Goal: Task Accomplishment & Management: Complete application form

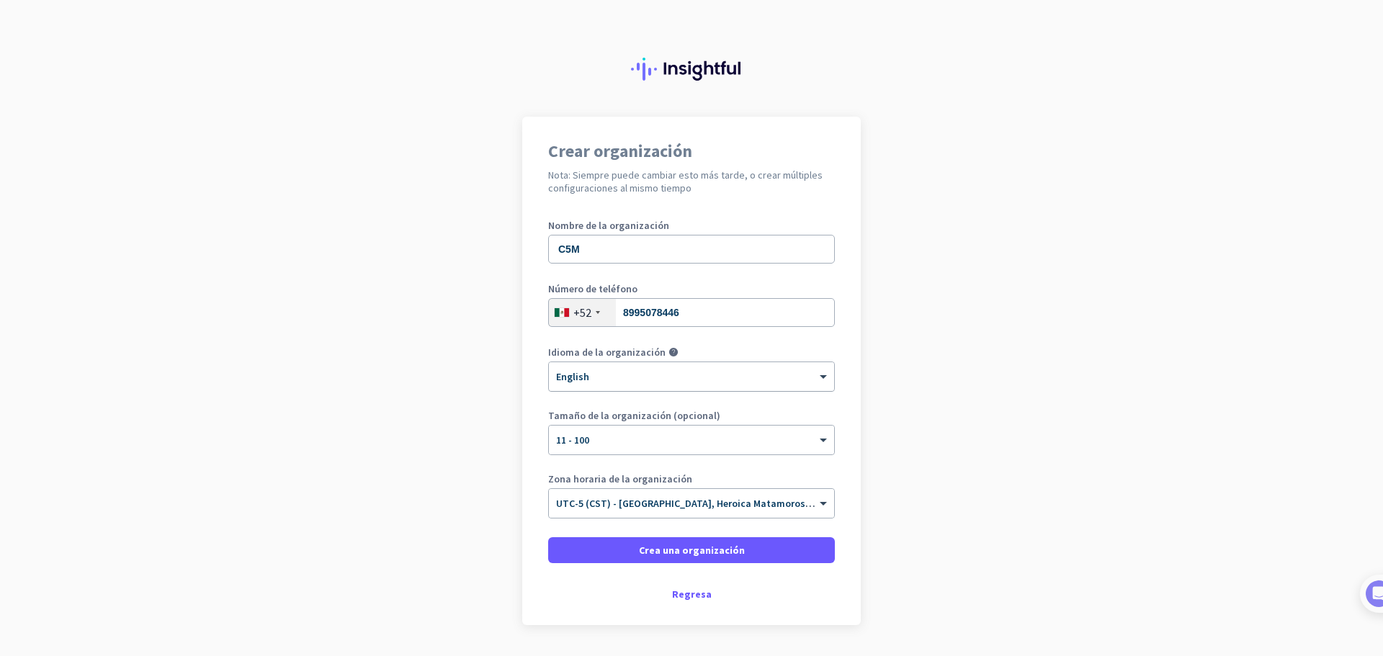
click at [746, 381] on div "× English" at bounding box center [682, 377] width 267 height 12
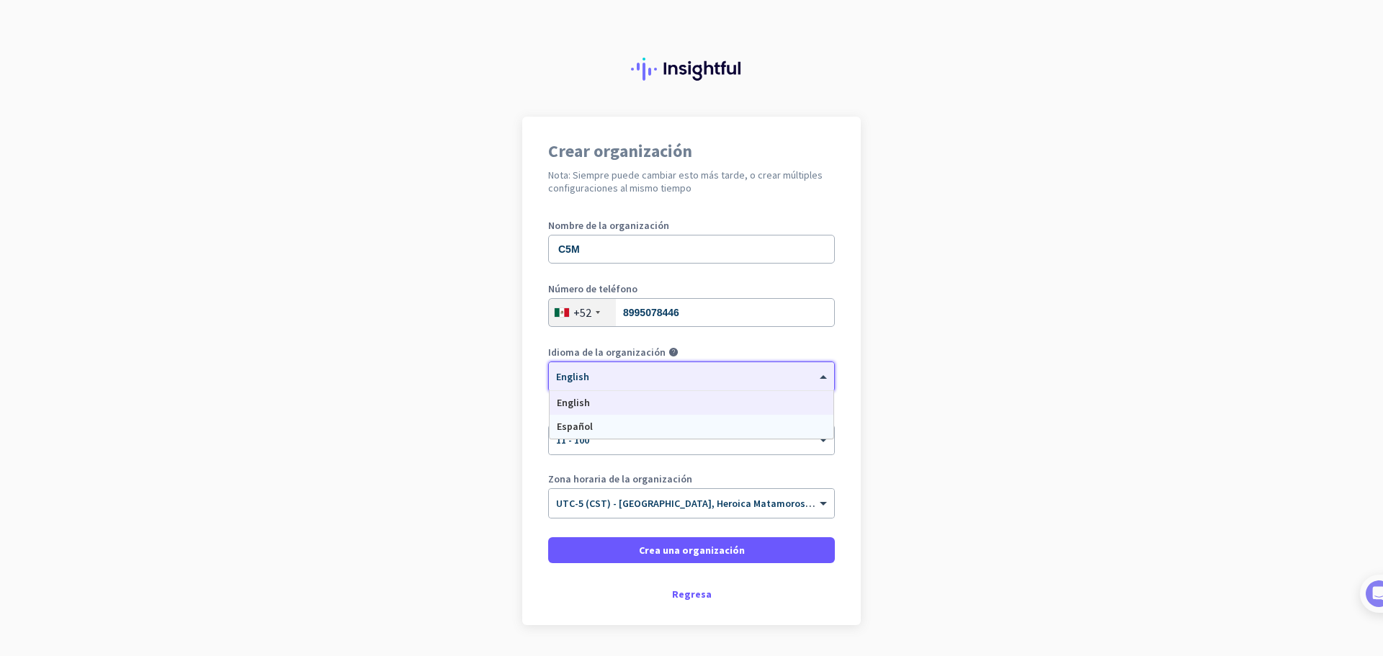
click at [634, 426] on div "Español" at bounding box center [691, 427] width 284 height 24
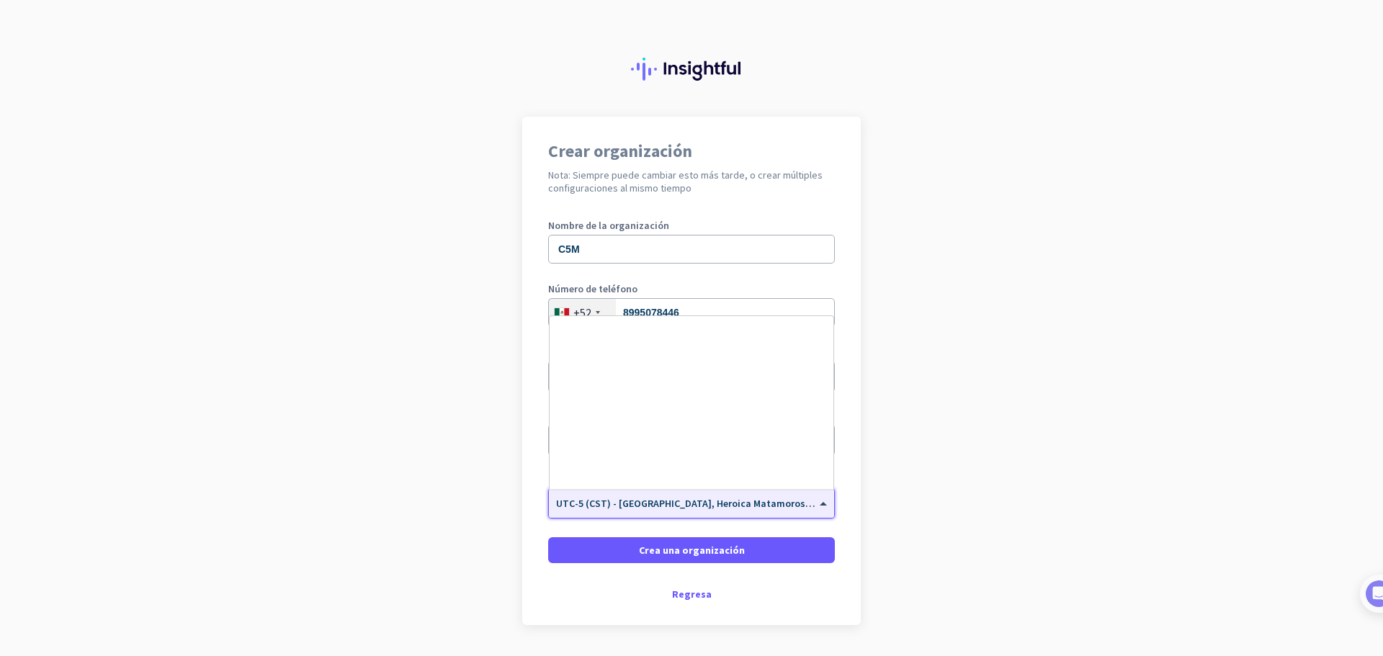
click at [821, 502] on span at bounding box center [825, 504] width 18 height 12
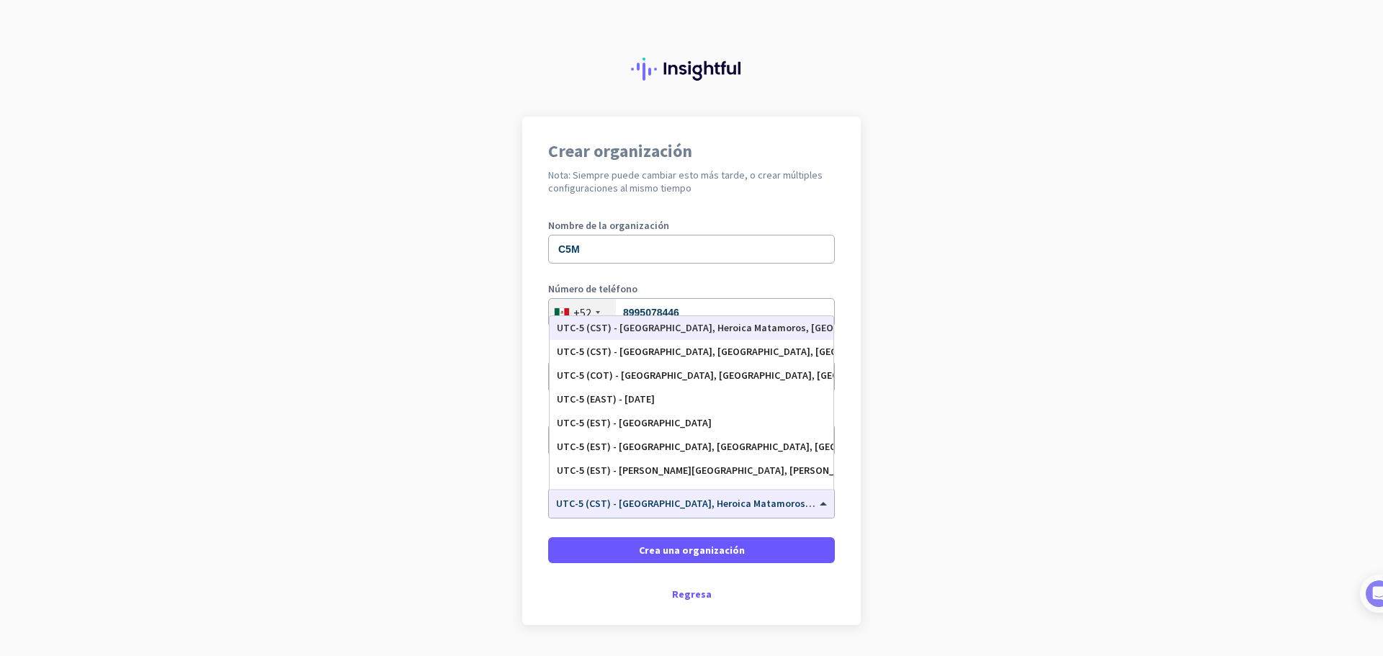
click at [900, 528] on app-onboarding-organization "Crear organización Nota: Siempre puede cambiar esto más tarde, o crear múltiple…" at bounding box center [691, 407] width 1383 height 580
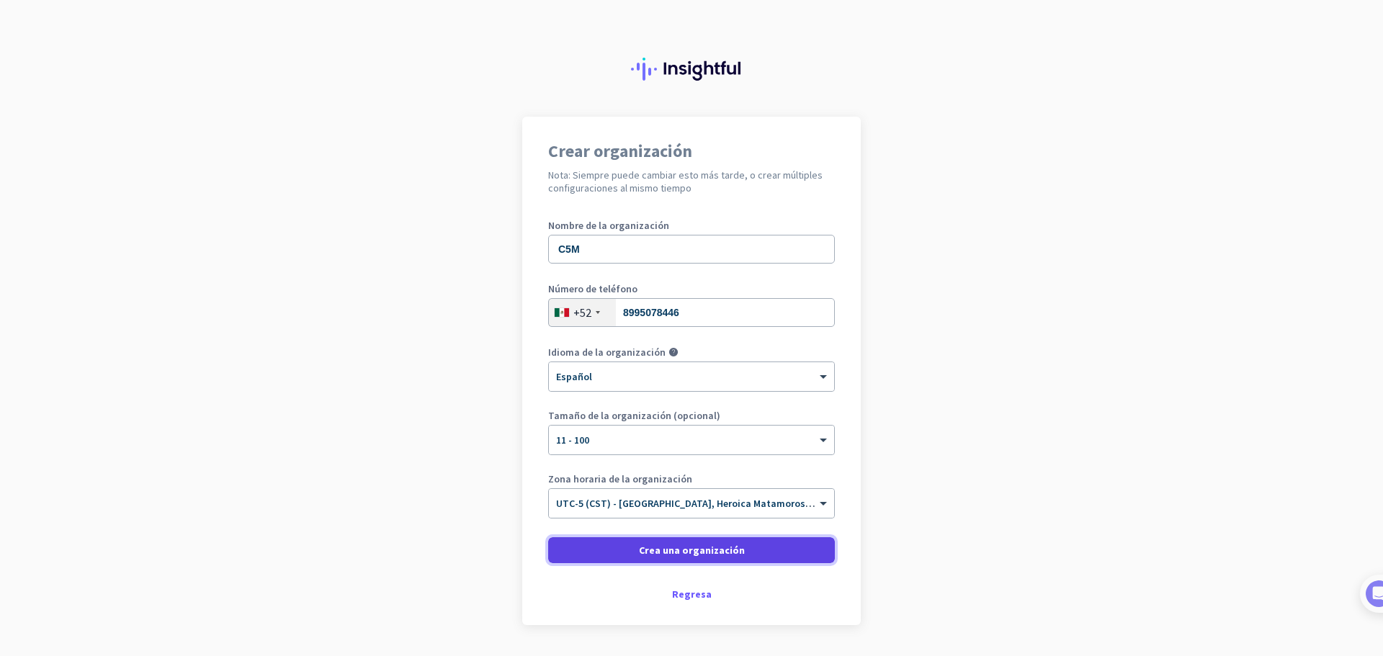
click at [762, 556] on span at bounding box center [691, 550] width 287 height 35
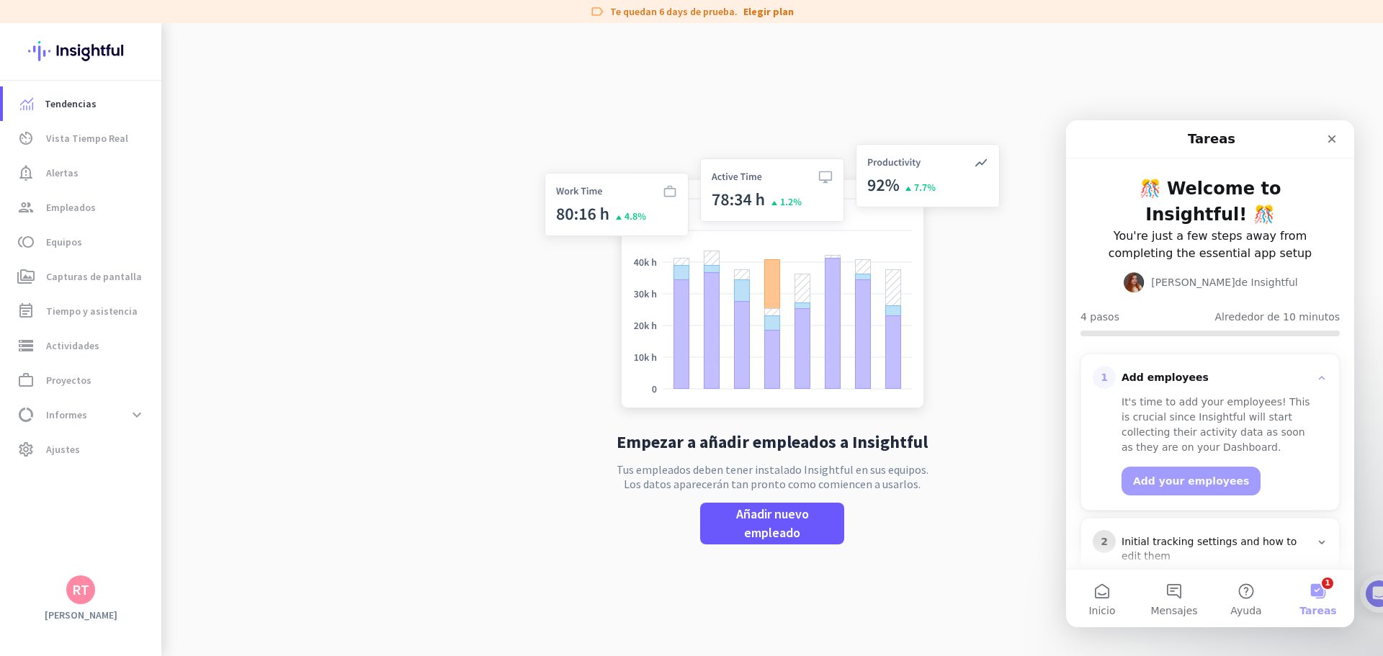
click at [1156, 446] on div "It's time to add your employees! This is crucial since Insightful will start co…" at bounding box center [1218, 425] width 195 height 60
click at [1141, 396] on div "It's time to add your employees! This is crucial since Insightful will start co…" at bounding box center [1218, 425] width 195 height 60
click at [1141, 378] on div "Add employees" at bounding box center [1215, 378] width 189 height 14
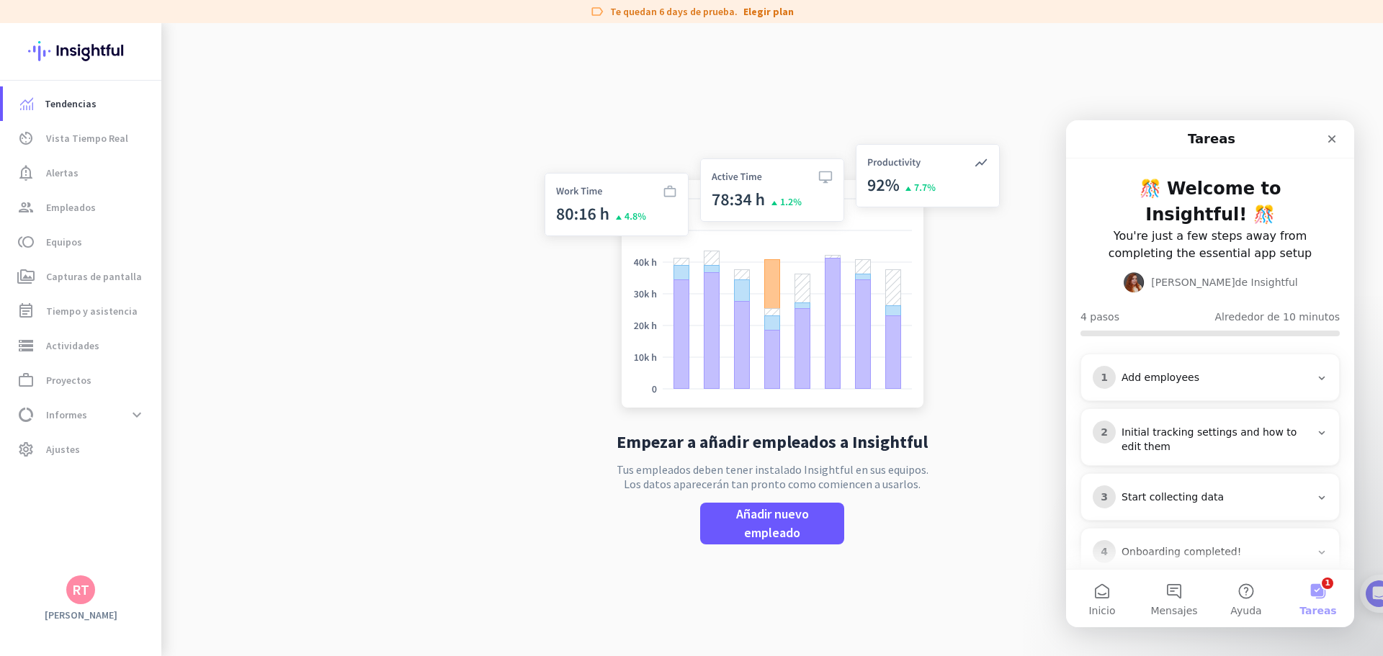
click at [1129, 377] on div "Add employees" at bounding box center [1215, 378] width 189 height 14
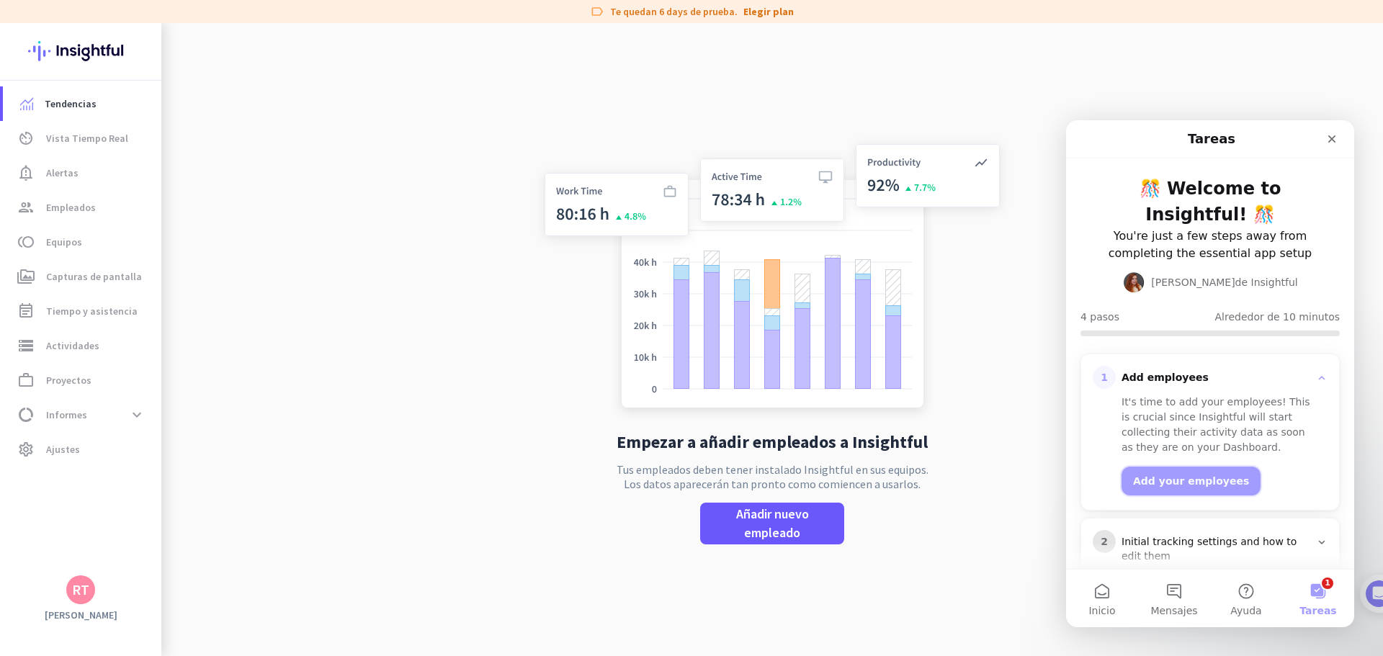
click at [1174, 476] on button "Add your employees" at bounding box center [1190, 481] width 139 height 29
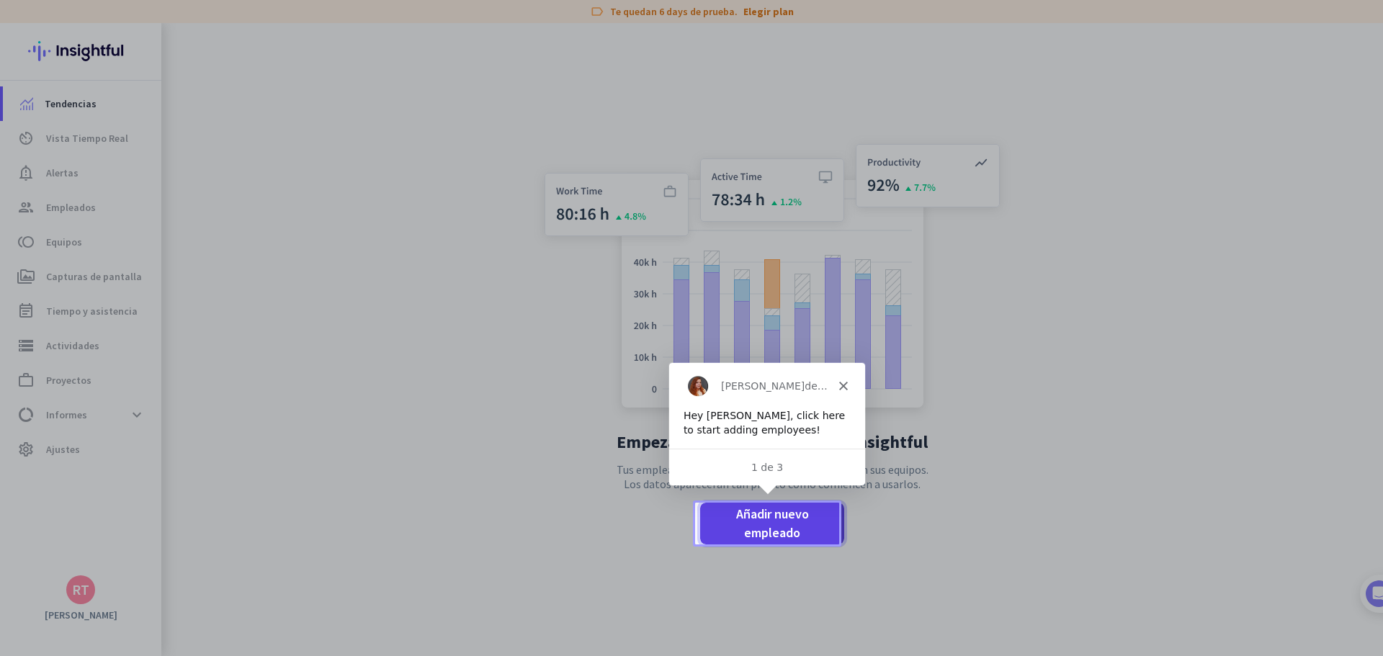
click at [760, 523] on span "Añadir nuevo empleado" at bounding box center [771, 523] width 121 height 37
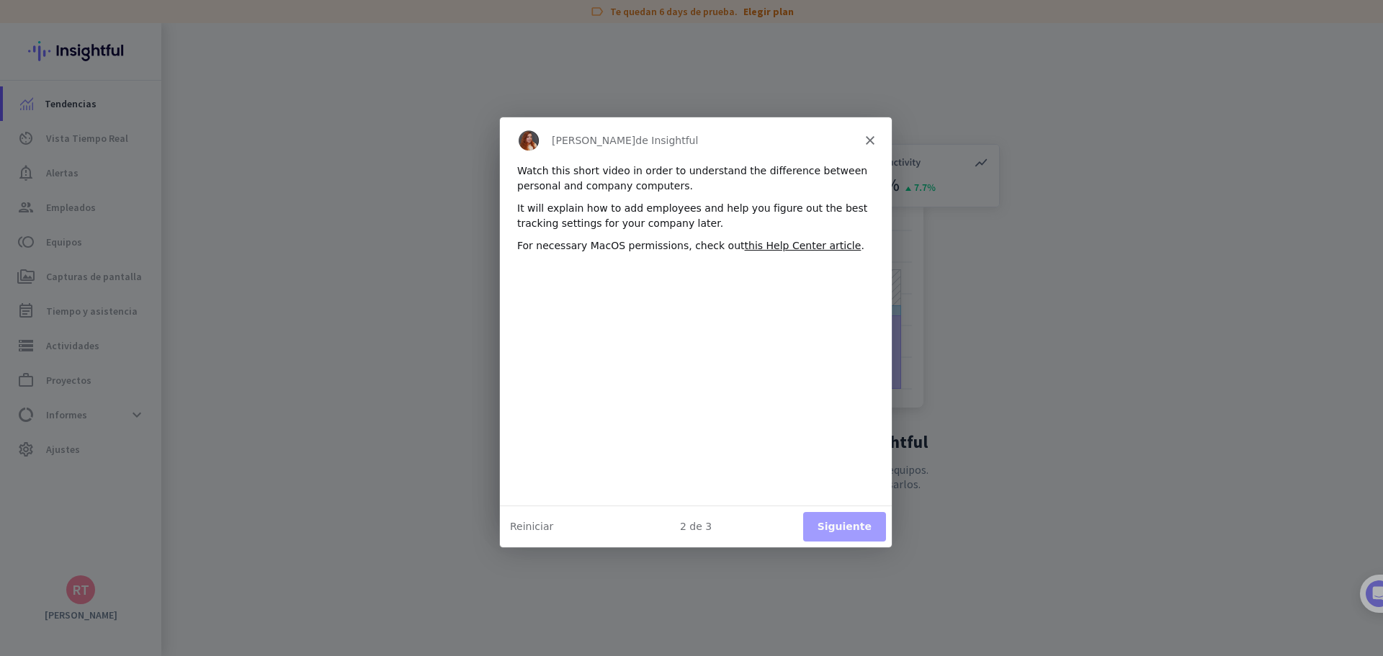
click at [826, 519] on button "Siguiente" at bounding box center [843, 526] width 83 height 30
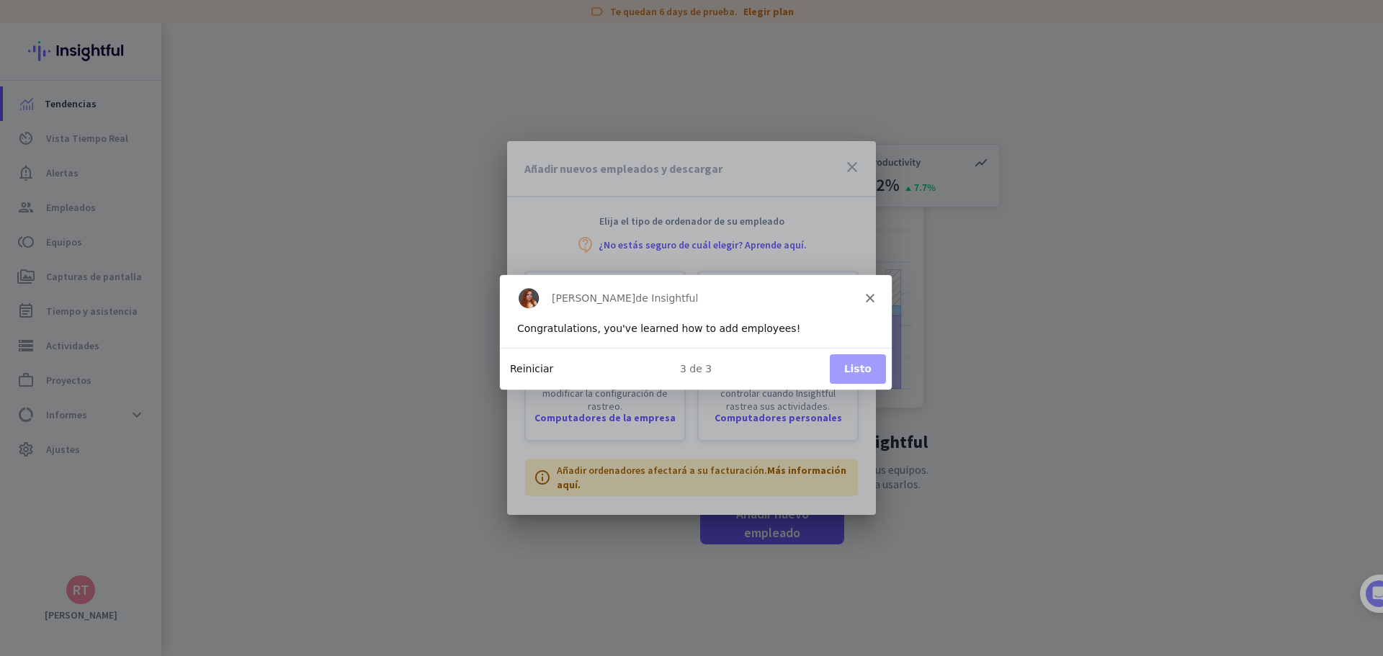
drag, startPoint x: 855, startPoint y: 371, endPoint x: 540, endPoint y: 370, distance: 315.4
click at [544, 369] on div "3 de 3 Listo Reiniciar" at bounding box center [695, 368] width 392 height 42
click at [540, 370] on button "Reiniciar" at bounding box center [530, 368] width 43 height 15
